Goal: Check status

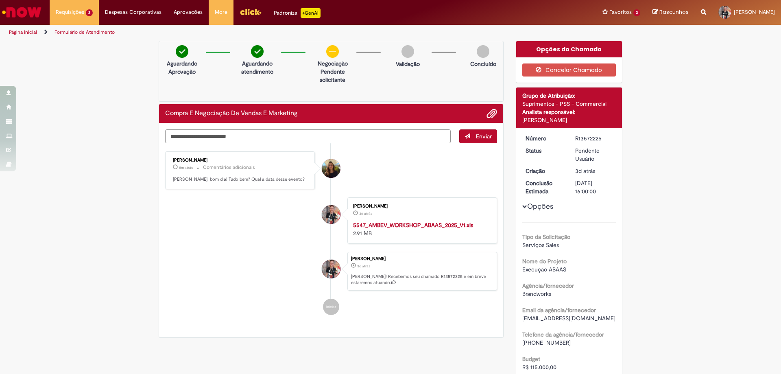
click at [410, 116] on div "Compra E Negociação De Vendas E Marketing" at bounding box center [331, 113] width 332 height 11
click at [416, 125] on div "Enviar Lara Moccio Breim Solera 8m atrás 8 minutos atrás Comentários adicionais…" at bounding box center [331, 230] width 344 height 214
click at [417, 136] on textarea "Digite sua mensagem aqui..." at bounding box center [308, 136] width 286 height 14
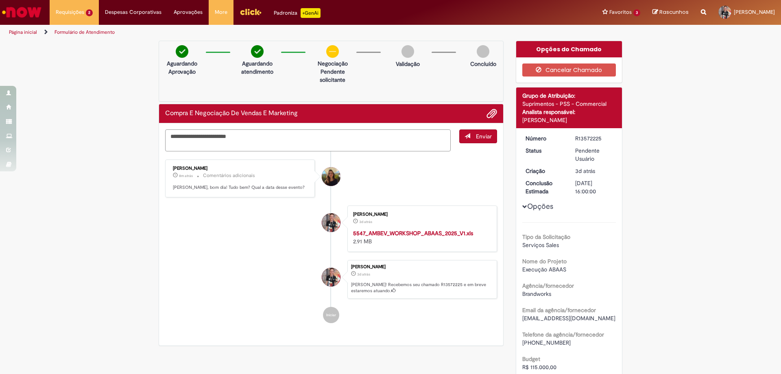
click at [277, 147] on textarea "**********" at bounding box center [308, 140] width 286 height 22
type textarea "**********"
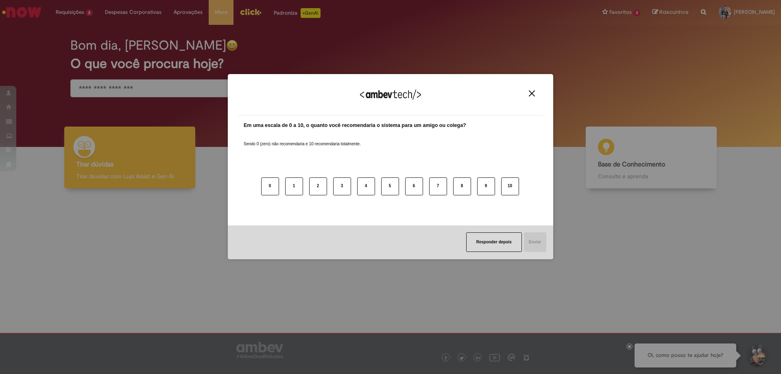
click at [534, 91] on img "Close" at bounding box center [532, 93] width 6 height 6
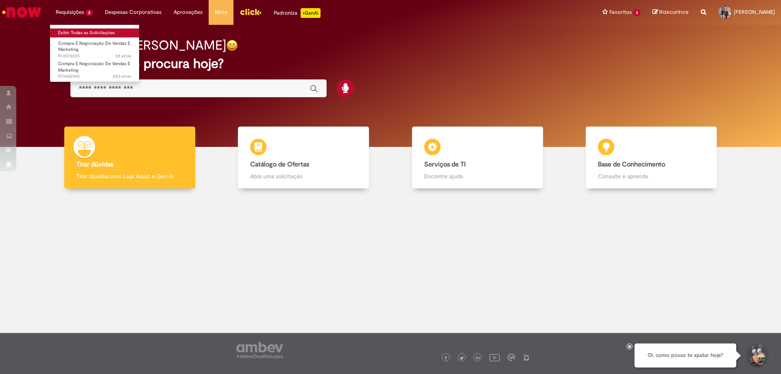
click at [92, 32] on link "Exibir Todas as Solicitações" at bounding box center [94, 32] width 89 height 9
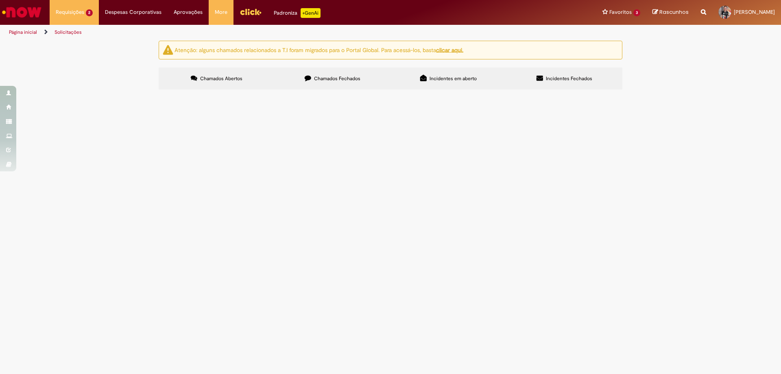
click at [0, 0] on td "Execução Stand ABAAS" at bounding box center [0, 0] width 0 height 0
click at [0, 0] on span "Execução Stand ABAAS" at bounding box center [0, 0] width 0 height 0
click at [0, 0] on span "Compra E Negociação De Vendas E Marketing" at bounding box center [0, 0] width 0 height 0
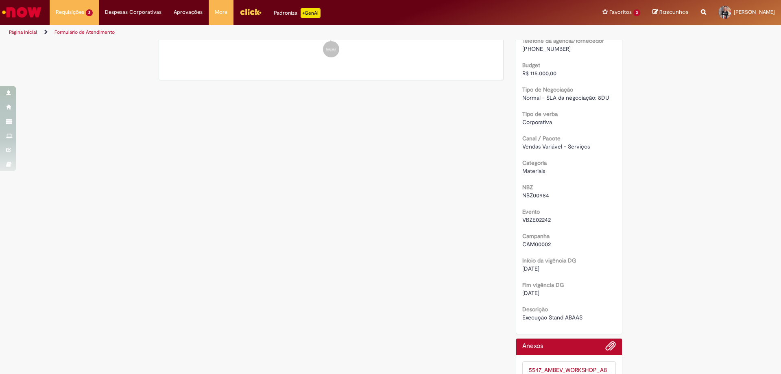
scroll to position [257, 0]
